Goal: Communication & Community: Answer question/provide support

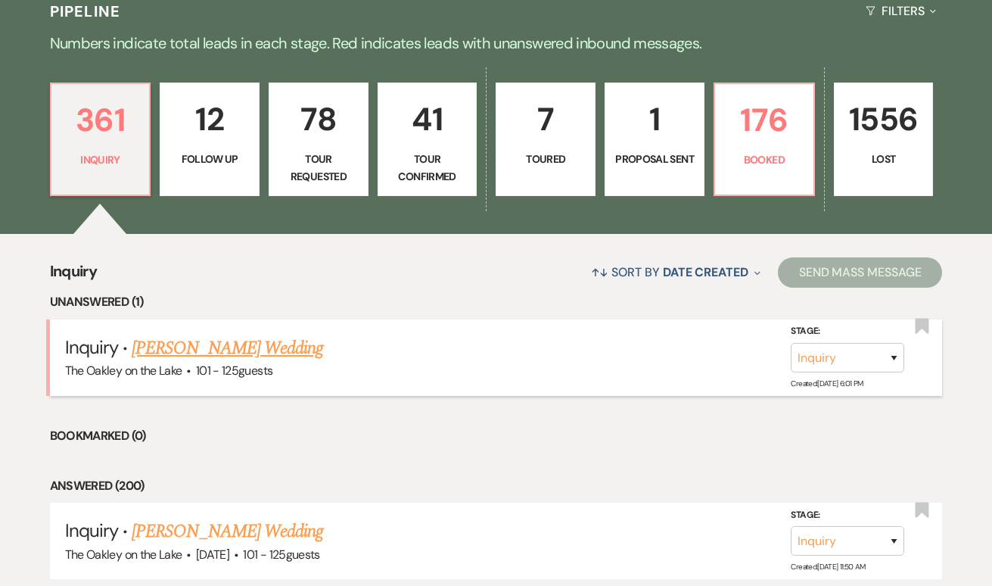
scroll to position [352, 0]
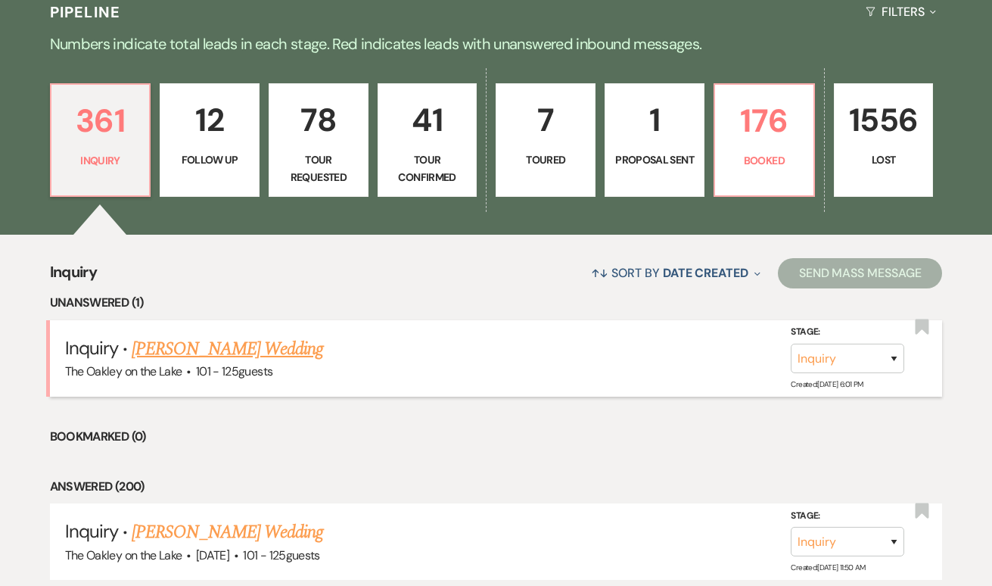
click at [233, 355] on link "[PERSON_NAME] Wedding" at bounding box center [227, 348] width 191 height 27
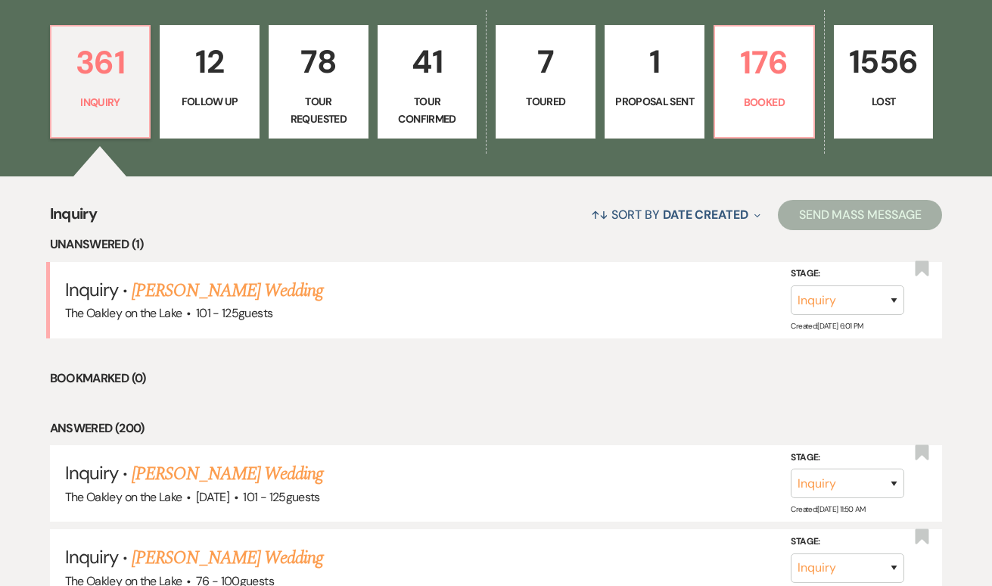
scroll to position [462, 0]
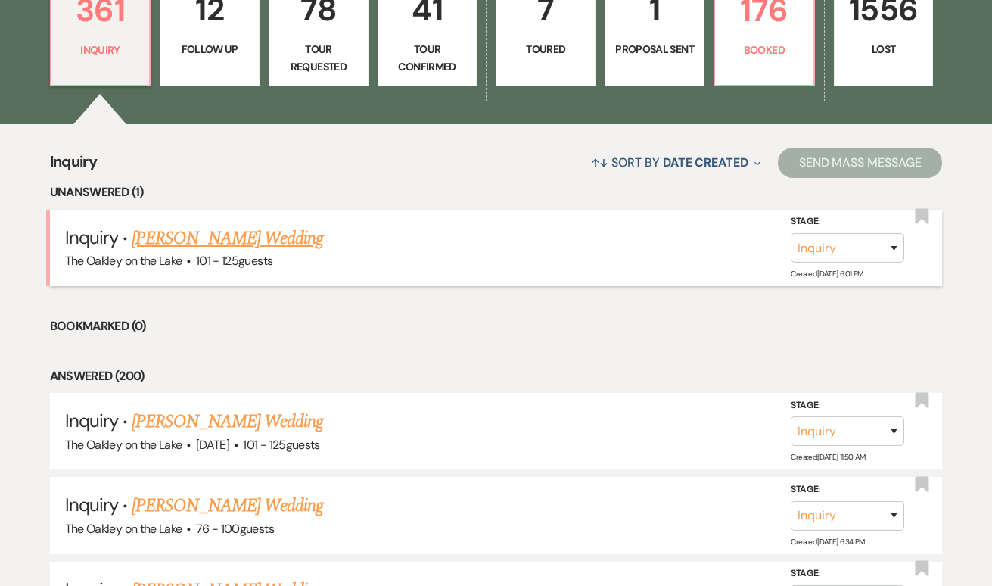
click at [240, 228] on link "[PERSON_NAME] Wedding" at bounding box center [227, 238] width 191 height 27
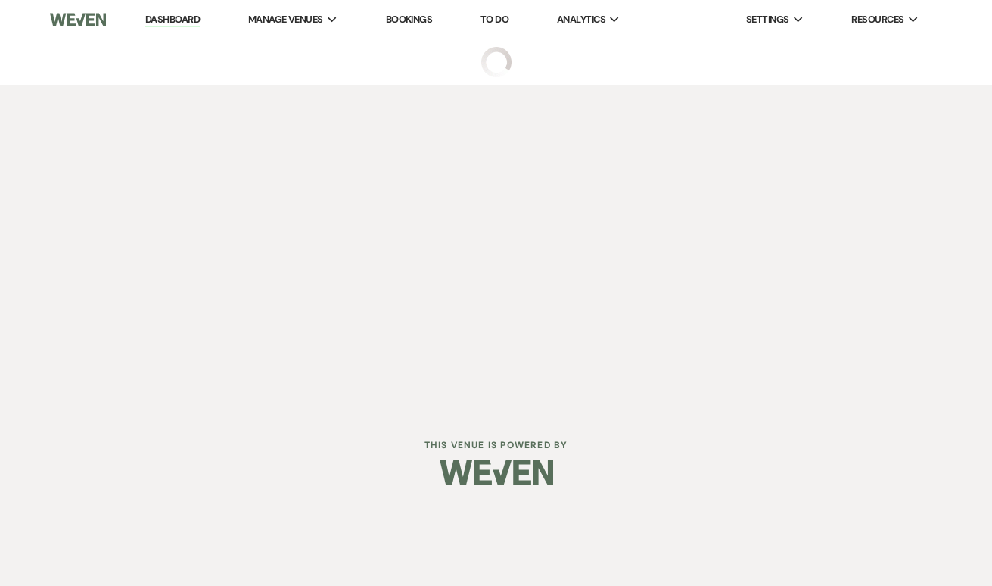
select select "4"
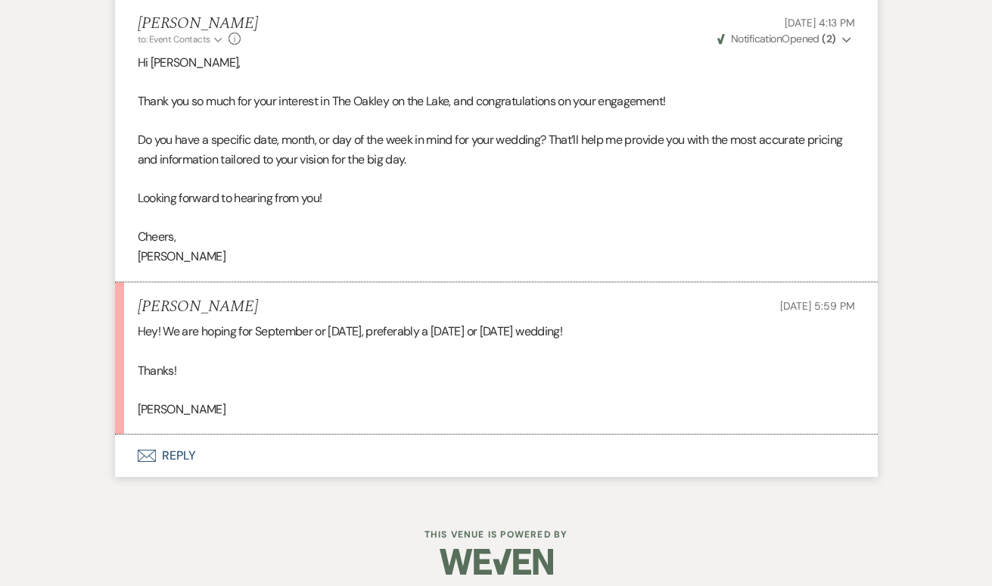
scroll to position [1441, 0]
click at [172, 437] on button "Envelope Reply" at bounding box center [496, 456] width 763 height 42
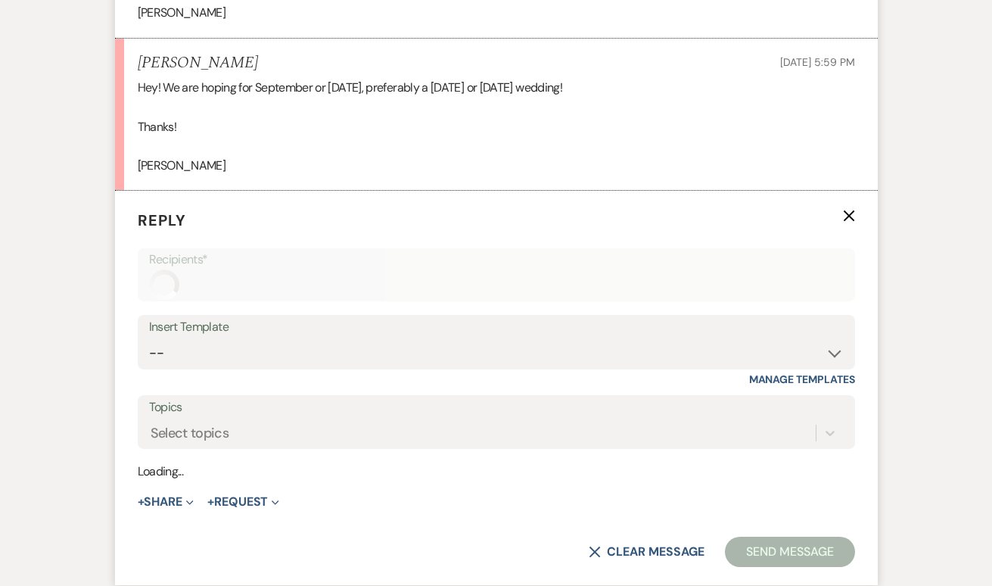
scroll to position [1733, 0]
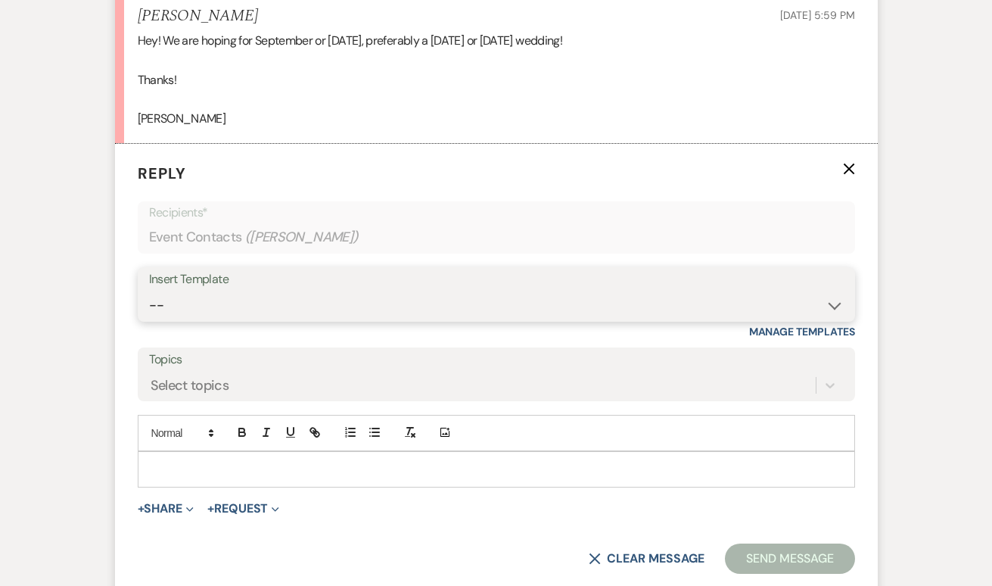
select select "3878"
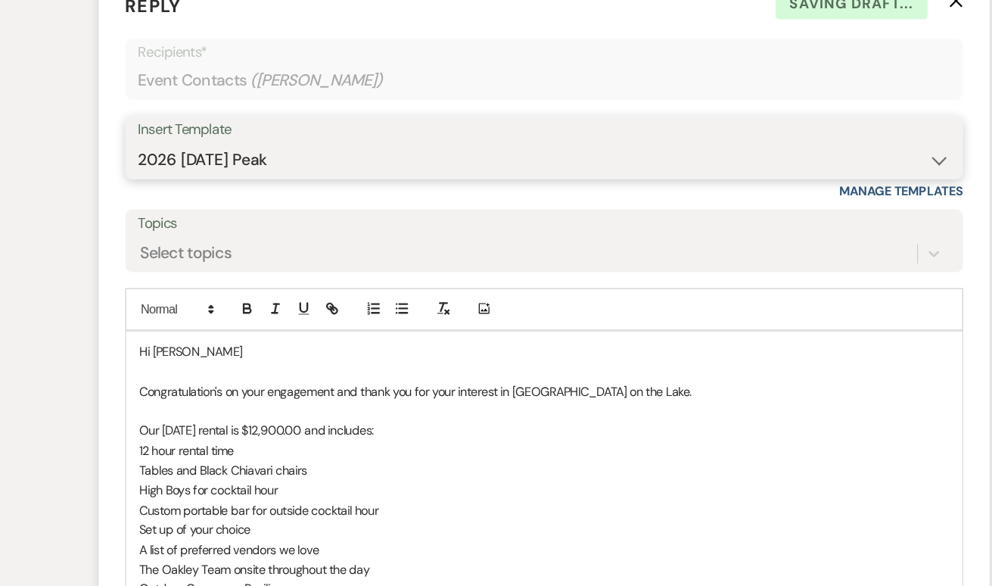
scroll to position [1868, 0]
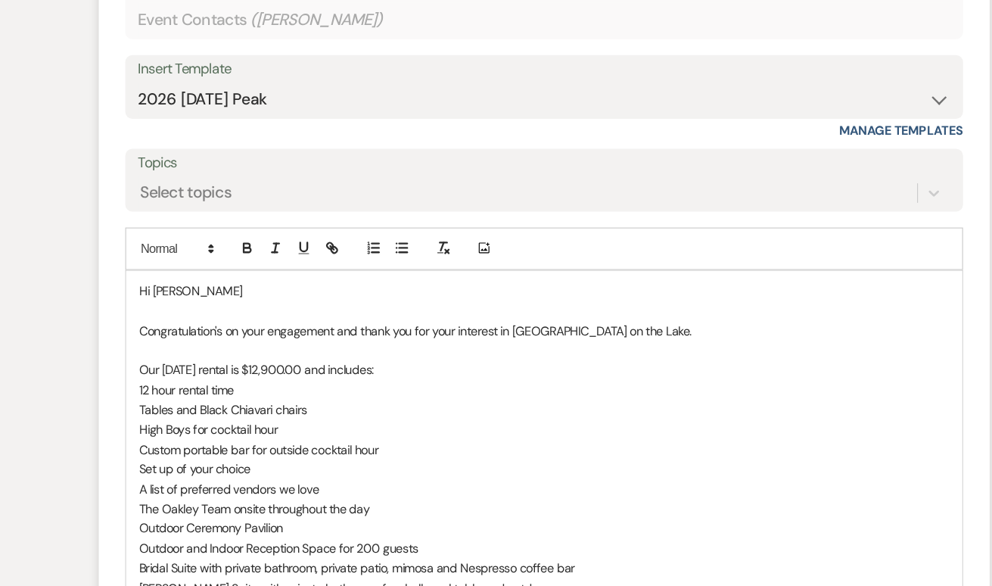
click at [150, 393] on p "Our Saturday rental is $12,900.00 and includes:" at bounding box center [496, 401] width 693 height 17
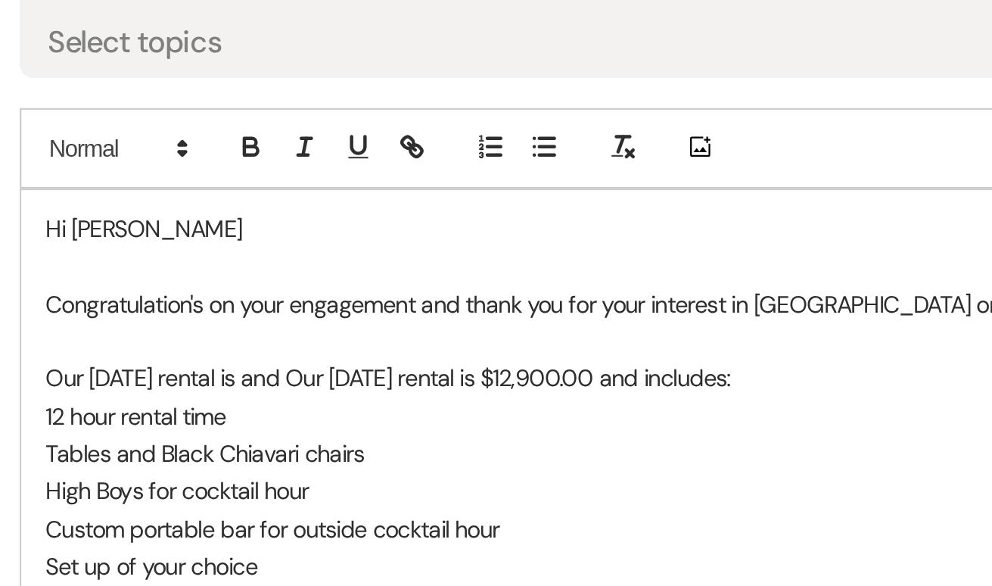
click at [150, 484] on p "Our Friday rental is and Our Saturday rental is $12,900.00 and includes:" at bounding box center [496, 492] width 693 height 17
click at [307, 484] on p "Our Friday rental is $11,900and Our Saturday rental is $12,900.00 and includes:" at bounding box center [496, 492] width 693 height 17
click at [150, 484] on p "Our Friday rental is $11,900and Our Saturday rental is $12,900 and includes:" at bounding box center [496, 492] width 693 height 17
click at [302, 484] on p "Our Friday rental is $11,900 and Our Saturday rental is $12,900 and includes:" at bounding box center [496, 492] width 693 height 17
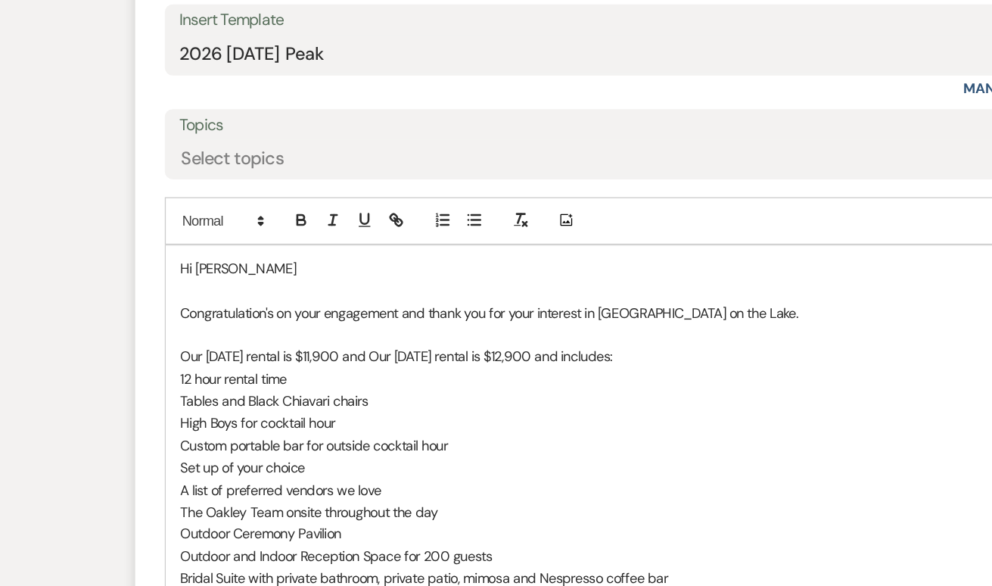
click at [230, 213] on p at bounding box center [496, 221] width 693 height 17
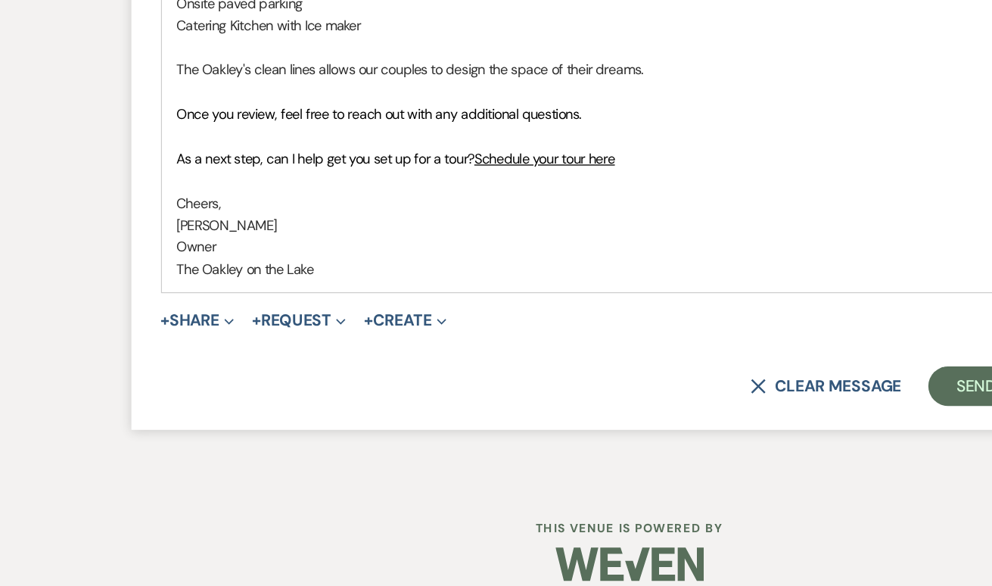
scroll to position [2332, 0]
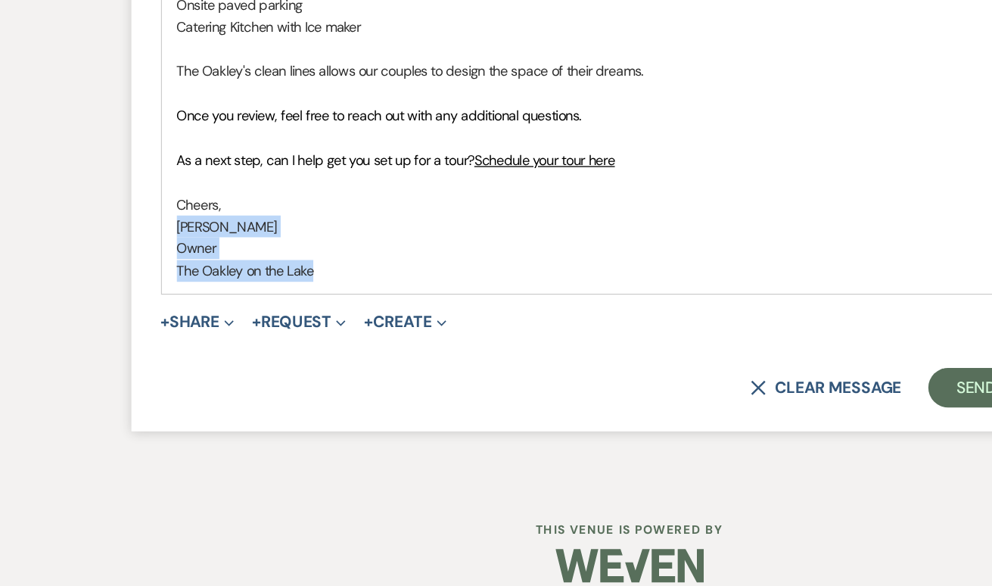
drag, startPoint x: 267, startPoint y: 192, endPoint x: 128, endPoint y: 157, distance: 143.5
click at [138, 157] on div "Hi Raegan Congratulation's on your engagement and thank you for your interest i…" at bounding box center [496, 106] width 716 height 509
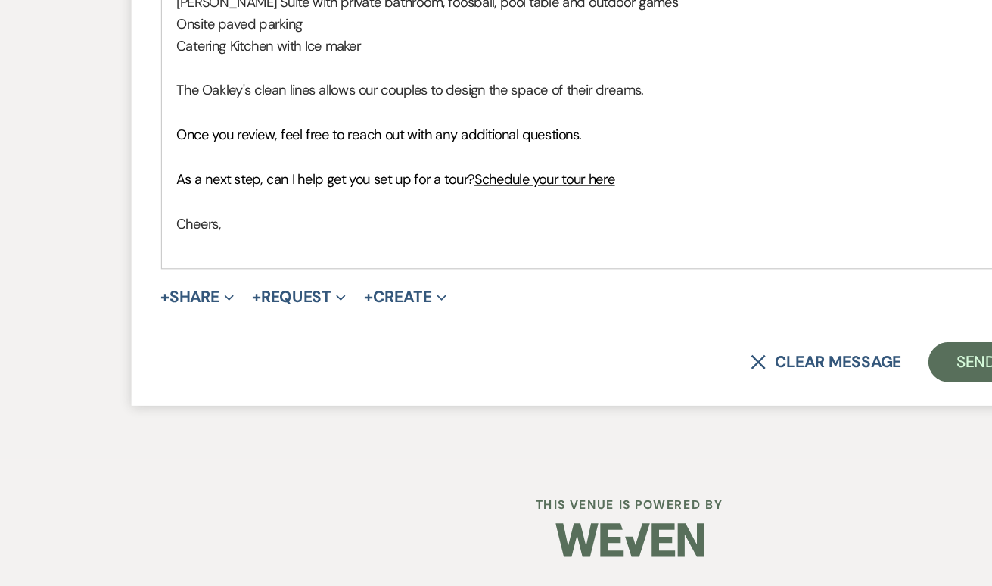
scroll to position [2299, 0]
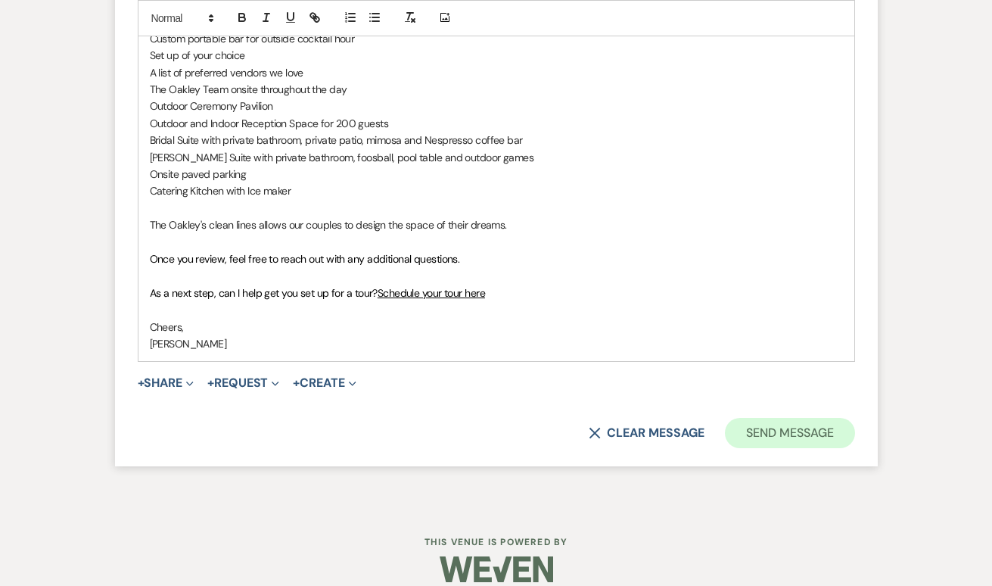
click at [799, 418] on button "Send Message" at bounding box center [789, 433] width 129 height 30
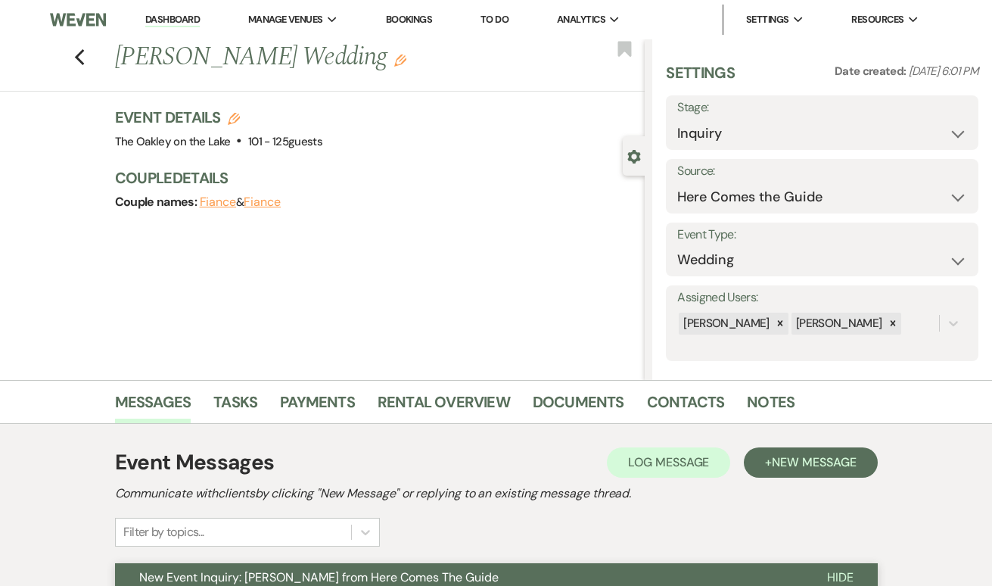
scroll to position [0, 0]
click at [78, 58] on use "button" at bounding box center [79, 57] width 10 height 17
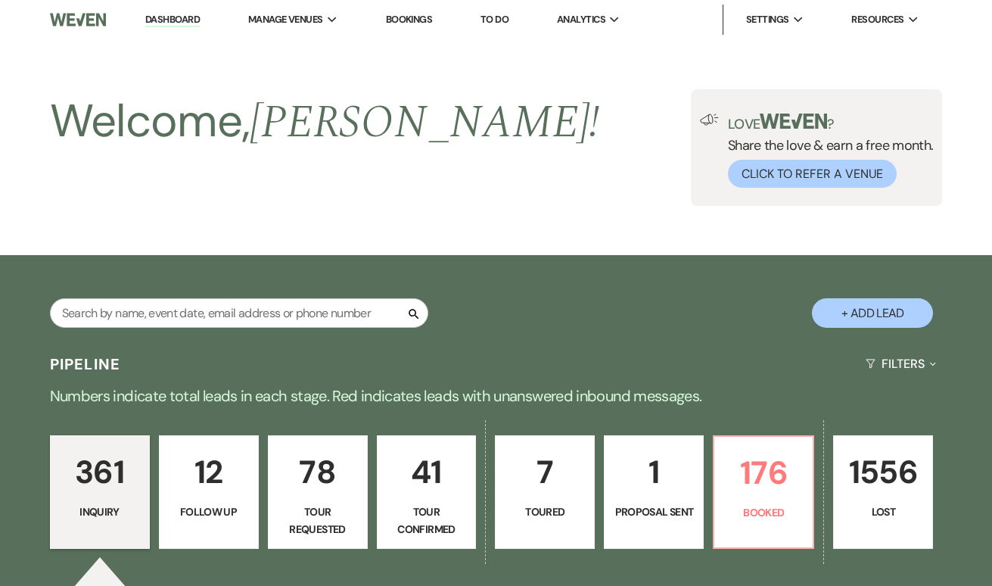
scroll to position [462, 0]
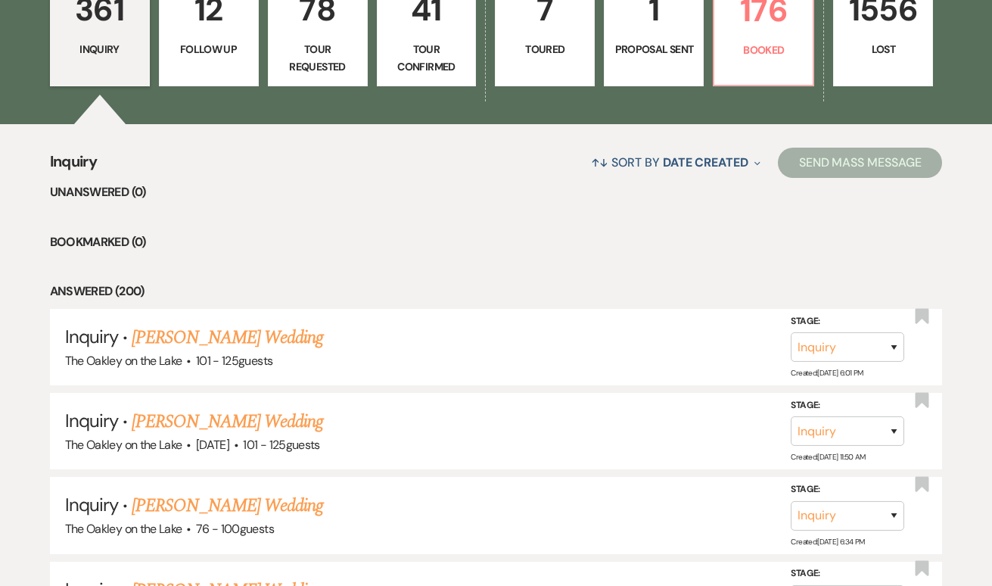
click at [216, 21] on p "12" at bounding box center [209, 9] width 80 height 51
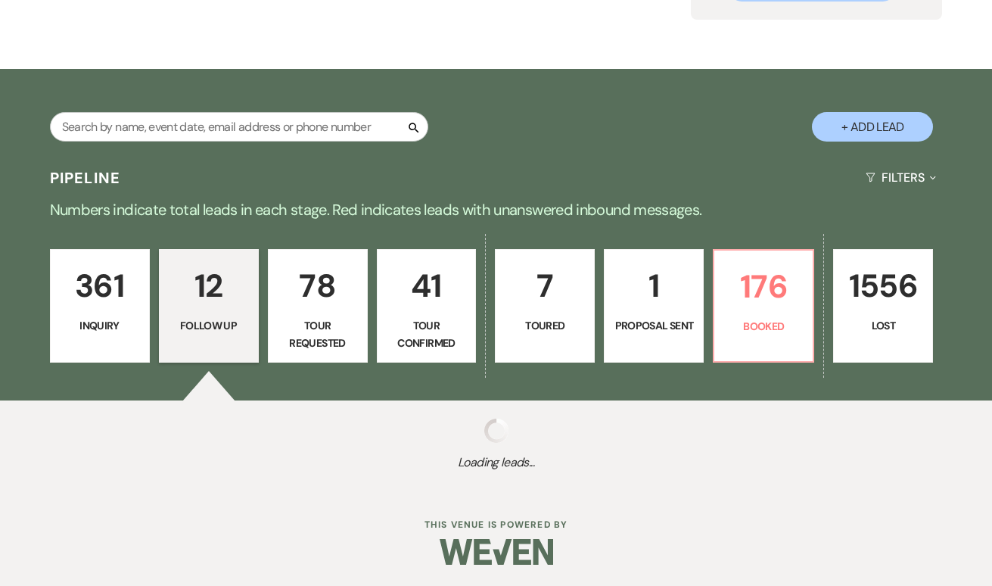
select select "9"
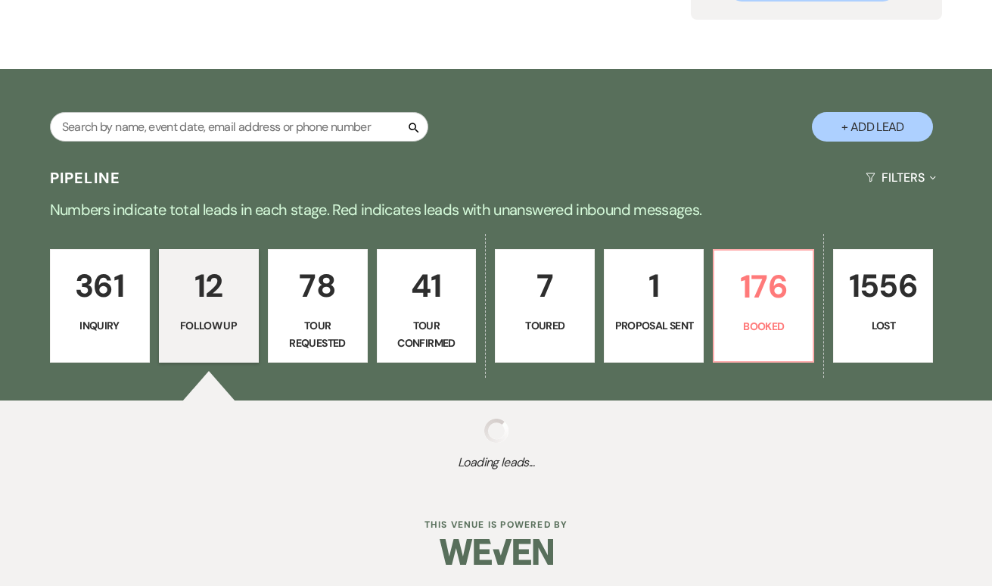
select select "9"
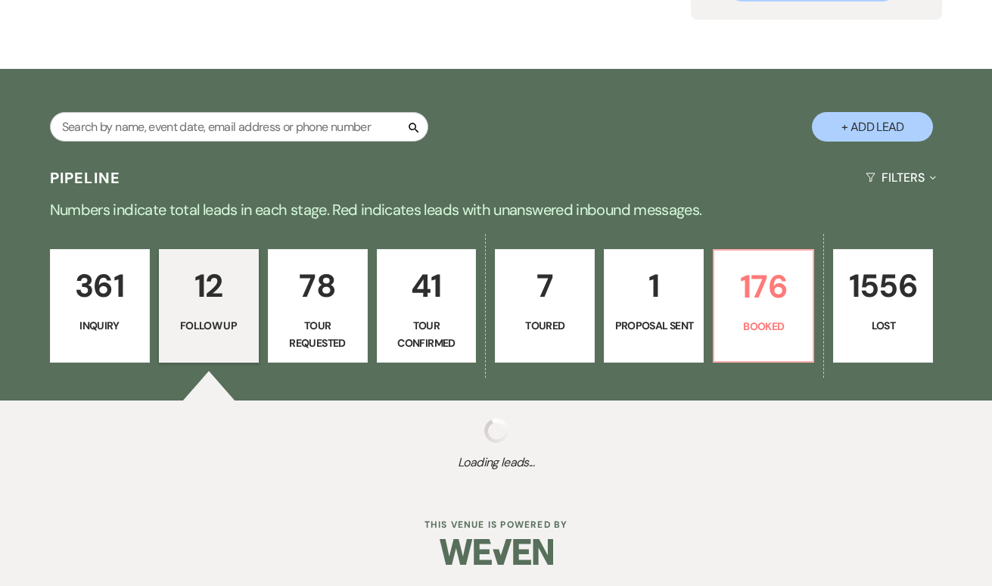
select select "9"
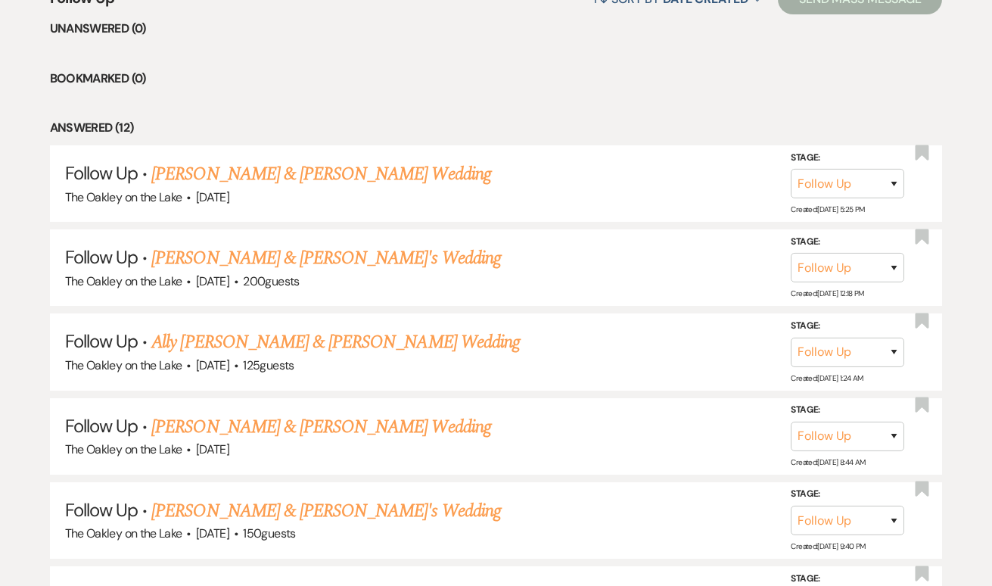
scroll to position [627, 0]
click at [217, 245] on link "Taylor & Kyle's Wedding" at bounding box center [326, 257] width 350 height 27
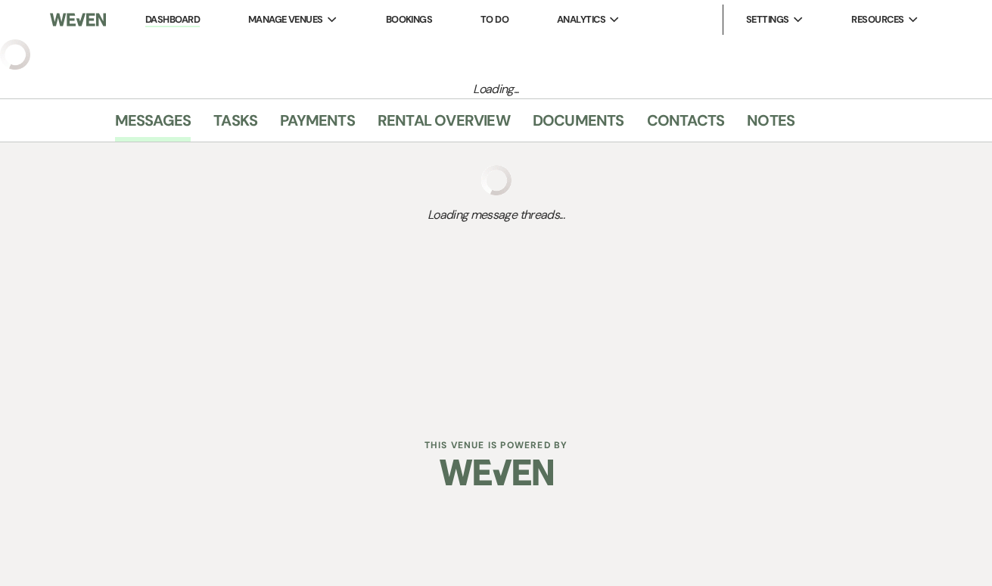
select select "9"
select select "5"
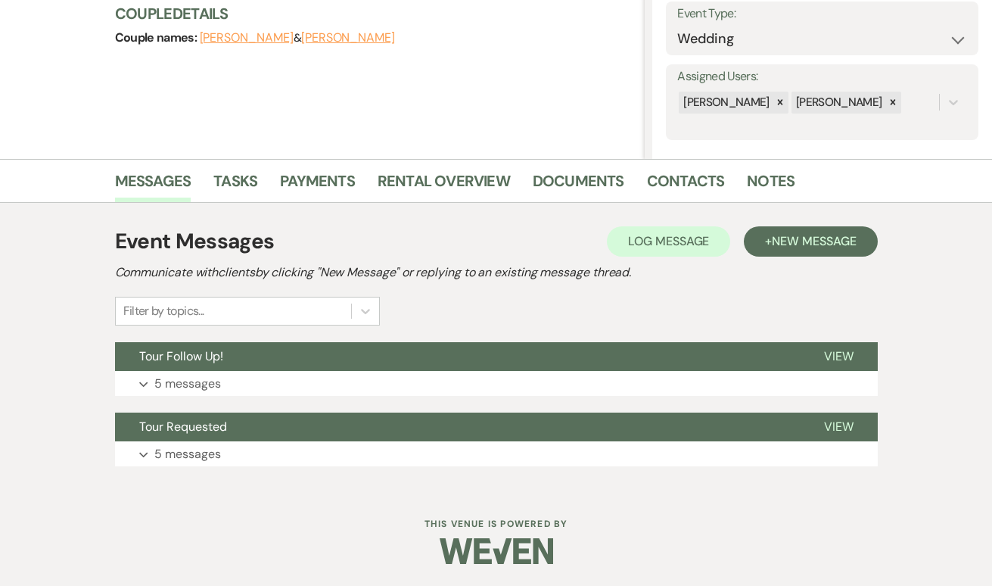
scroll to position [220, 0]
click at [186, 396] on div "Event Messages Log Log Message + New Message Communicate with clients by clicki…" at bounding box center [496, 347] width 763 height 256
click at [182, 384] on p "5 messages" at bounding box center [187, 385] width 67 height 20
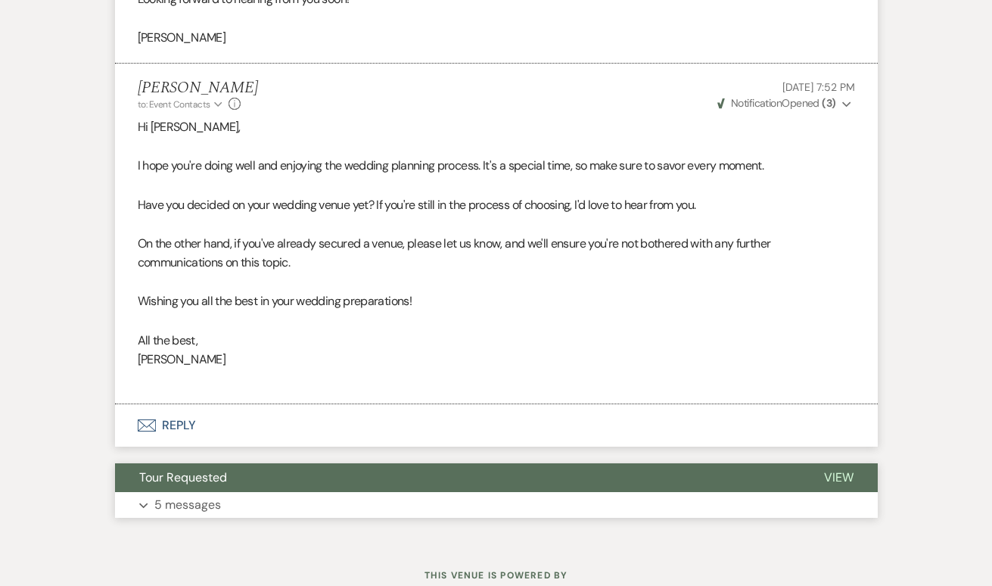
click at [163, 495] on p "5 messages" at bounding box center [187, 505] width 67 height 20
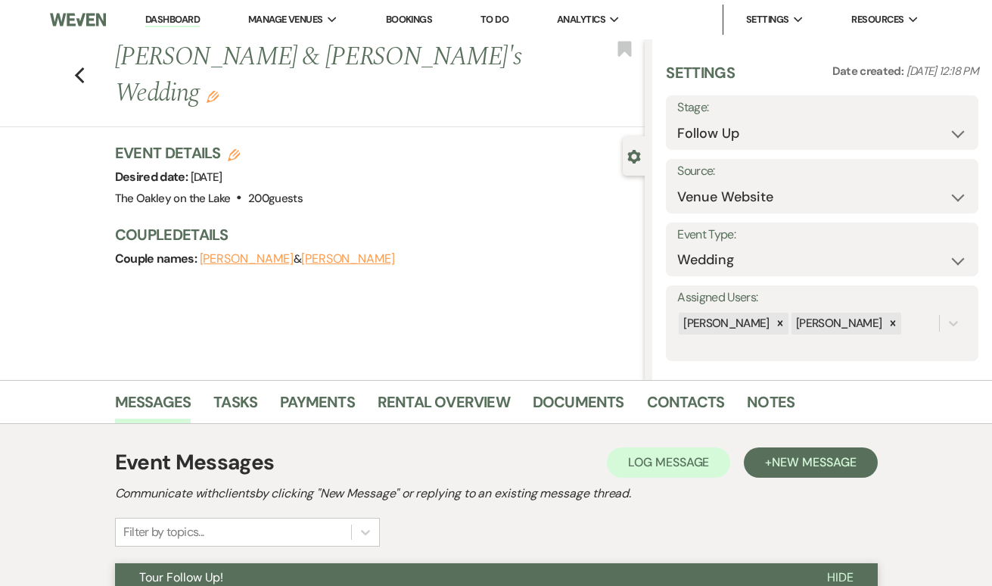
scroll to position [0, 0]
click at [73, 61] on div "Previous Taylor & Kyle's Wedding Edit Bookmark" at bounding box center [318, 83] width 652 height 88
click at [76, 67] on icon "Previous" at bounding box center [79, 76] width 11 height 18
select select "9"
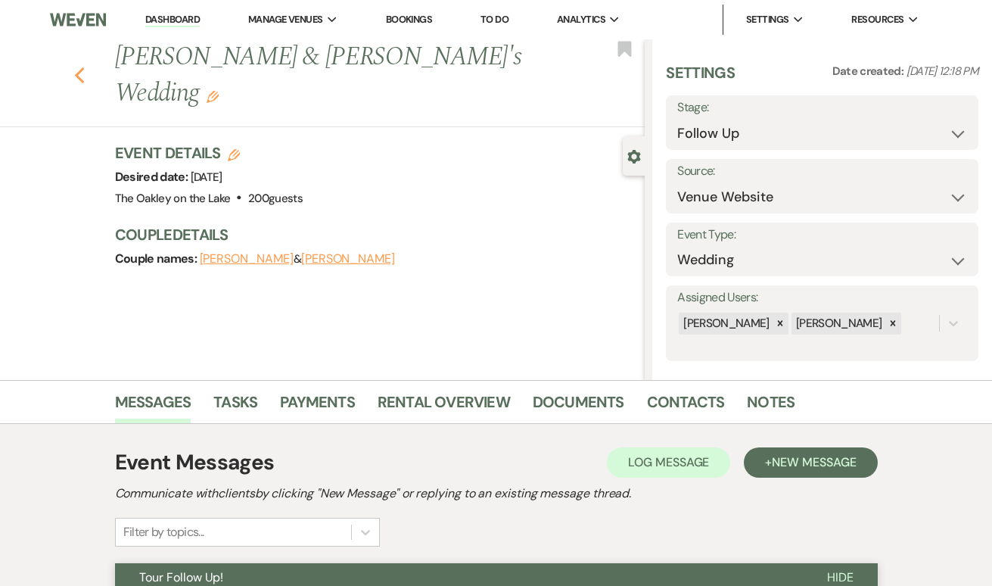
select select "9"
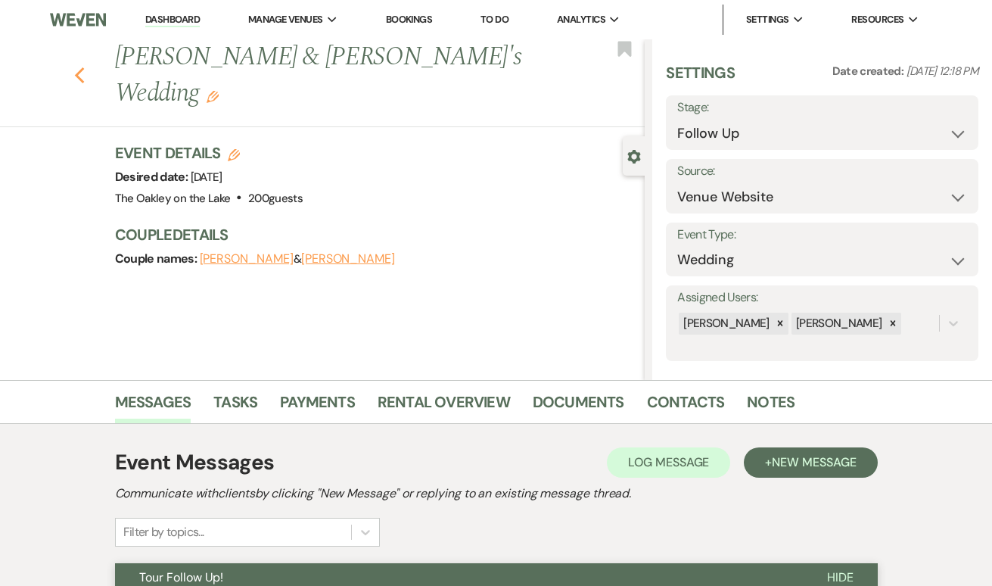
select select "9"
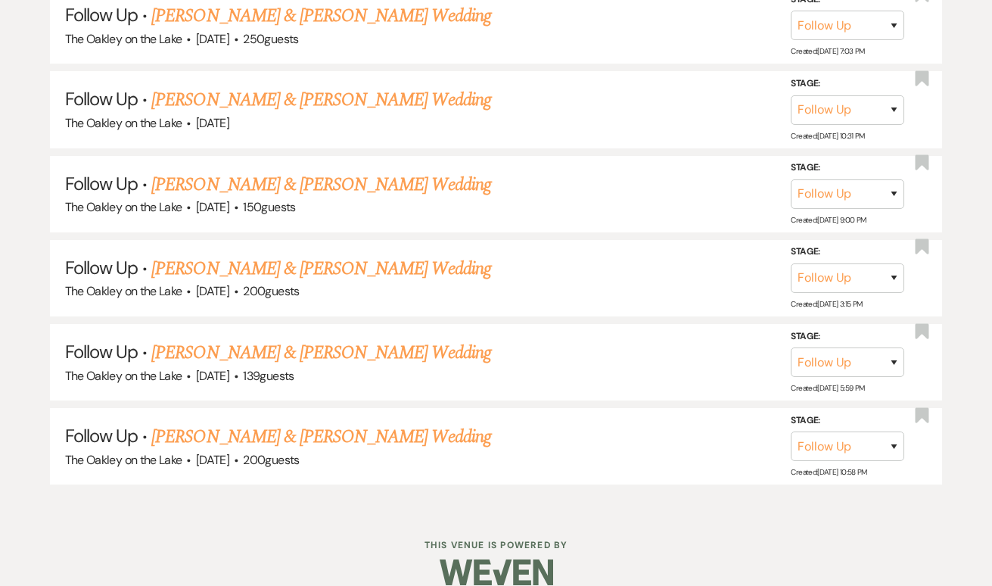
scroll to position [1288, 0]
